Goal: Check status: Check status

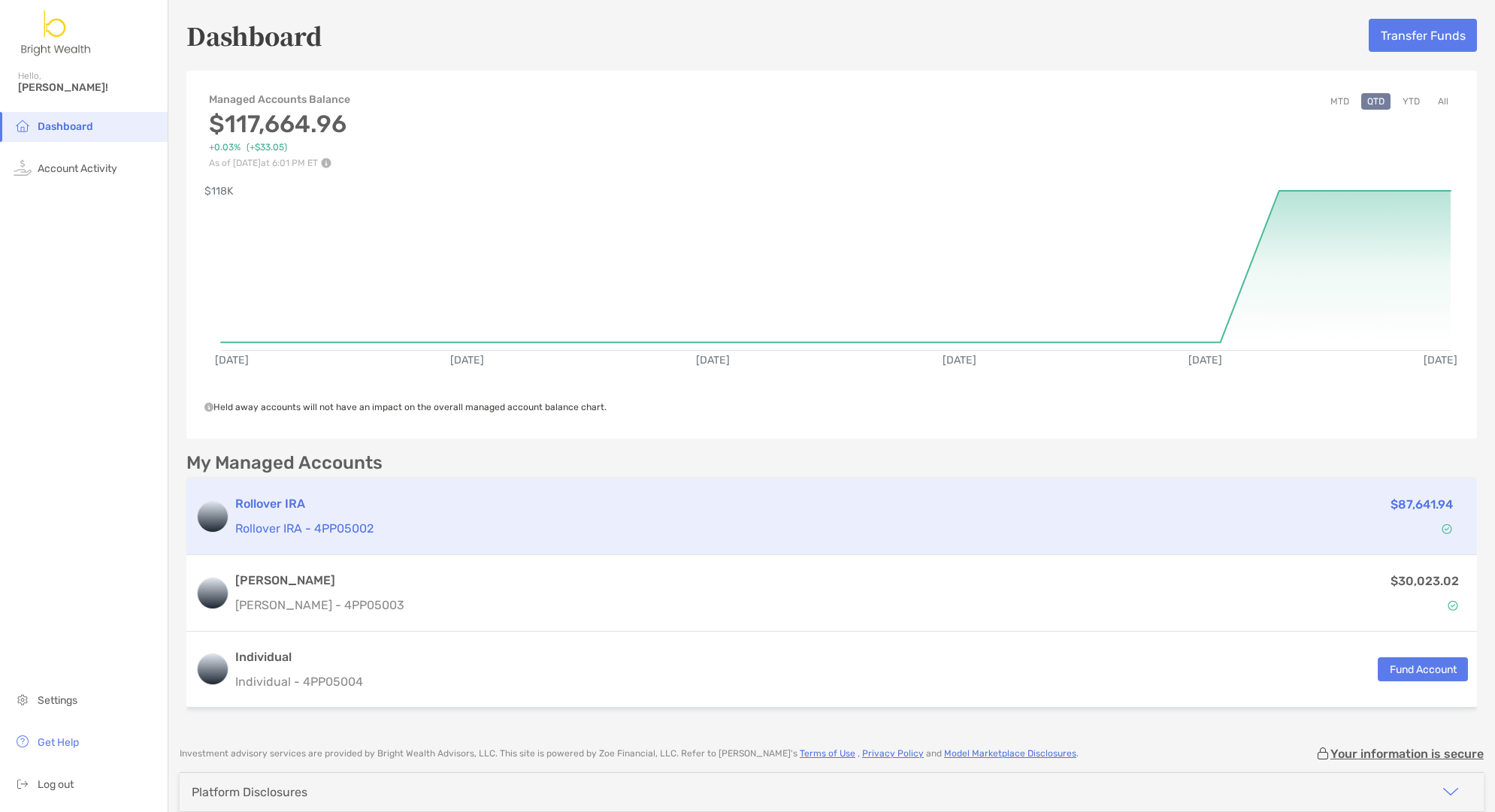
click at [432, 500] on h3 "Rollover IRA" at bounding box center [702, 504] width 935 height 18
click at [1259, 539] on div "Rollover IRA Rollover IRA - 4PP05002 $87,641.94" at bounding box center [831, 516] width 1290 height 76
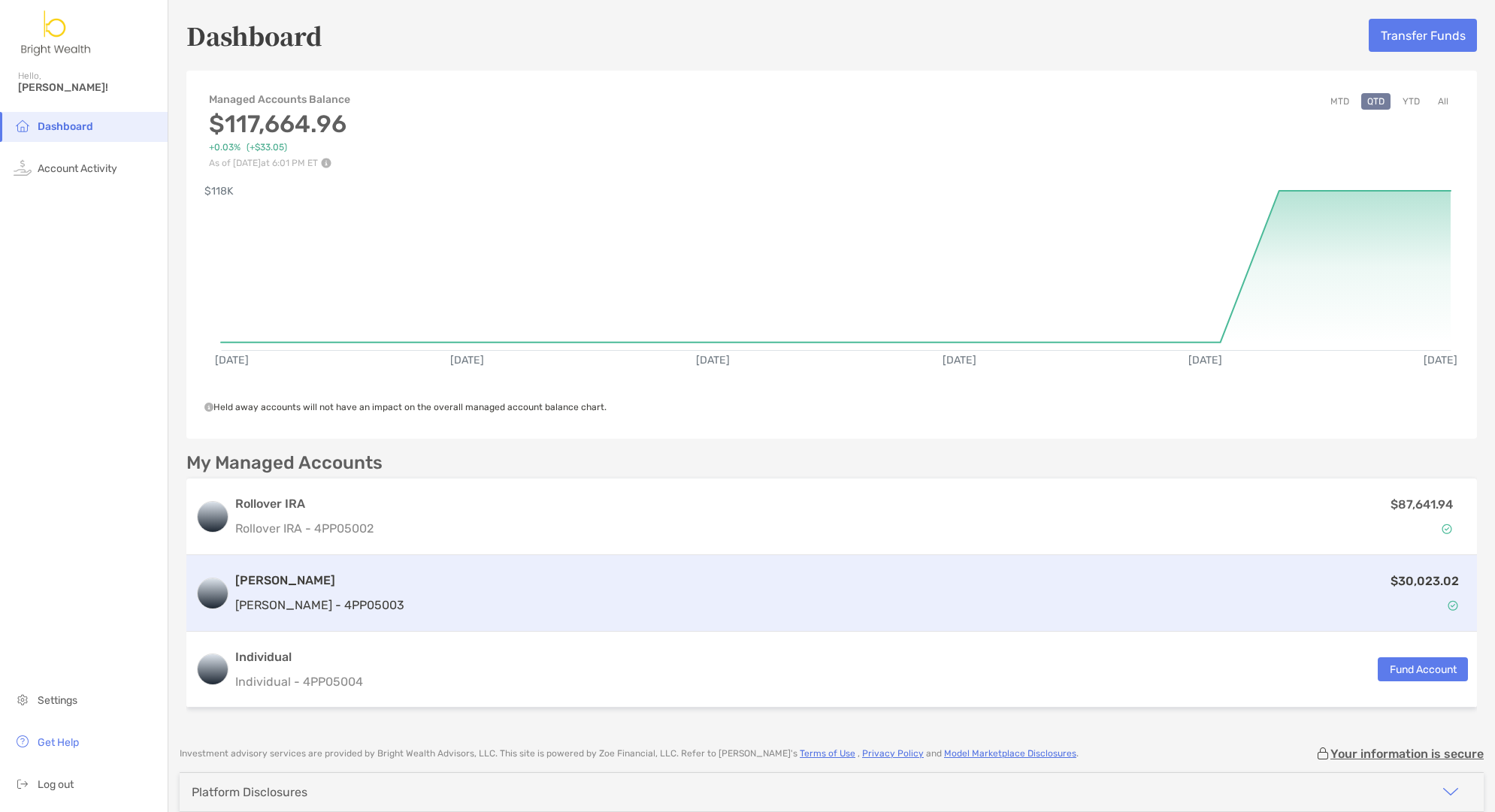
click at [1322, 598] on div "$30,023.02" at bounding box center [939, 594] width 1057 height 44
click at [411, 584] on div "$30,023.02" at bounding box center [939, 594] width 1057 height 44
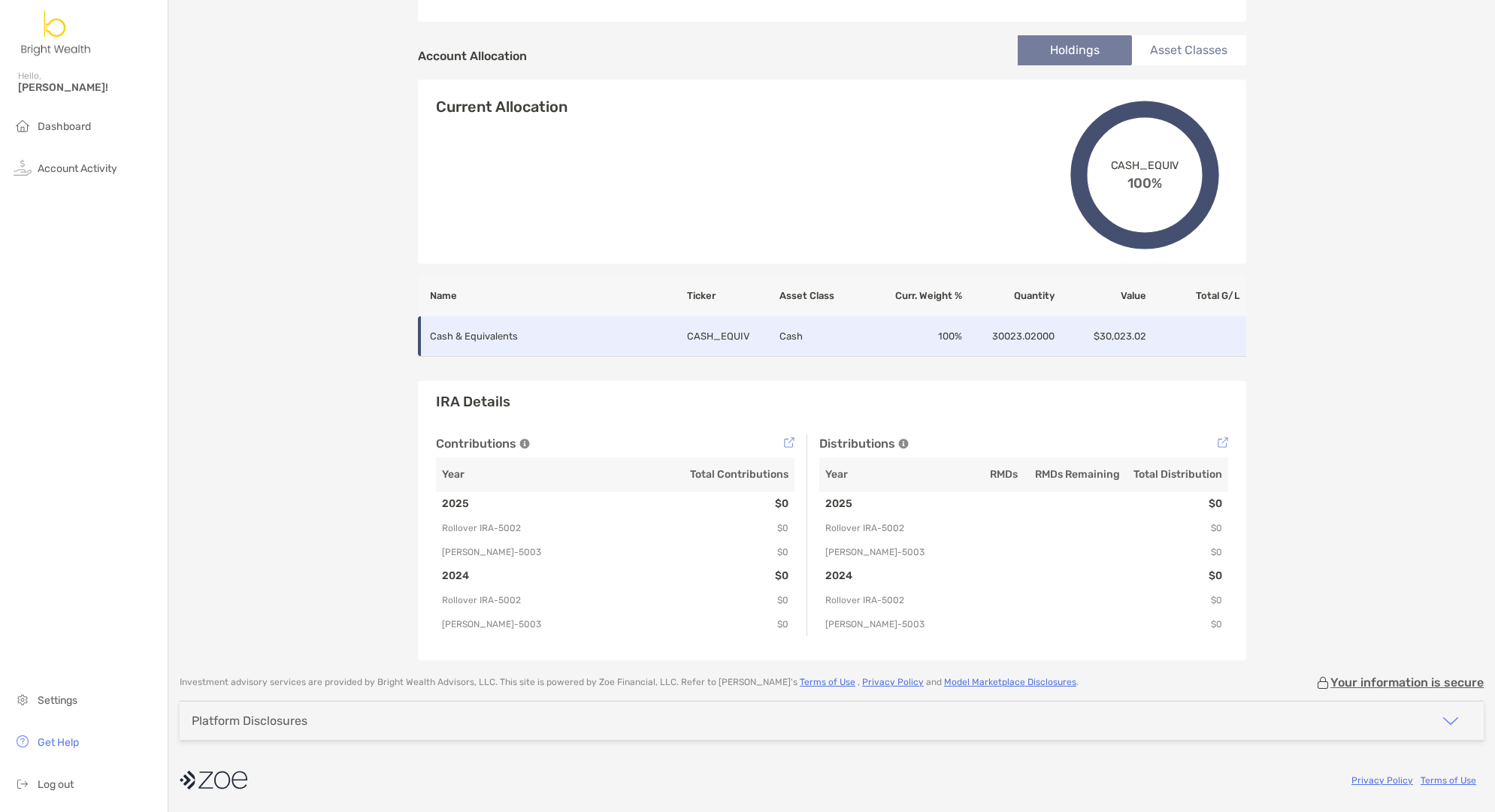
scroll to position [480, 0]
